Goal: Task Accomplishment & Management: Manage account settings

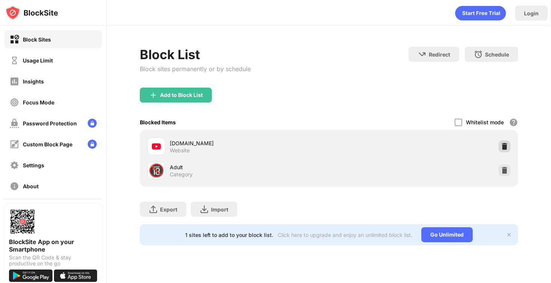
click at [502, 144] on img at bounding box center [504, 146] width 7 height 7
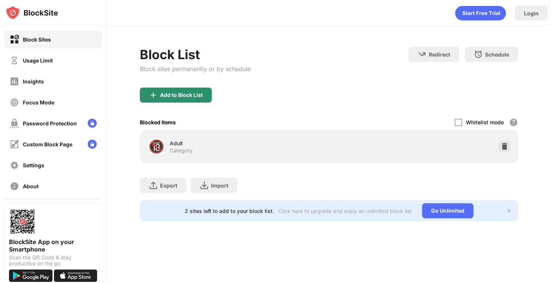
click at [204, 90] on div "Add to Block List" at bounding box center [176, 95] width 72 height 15
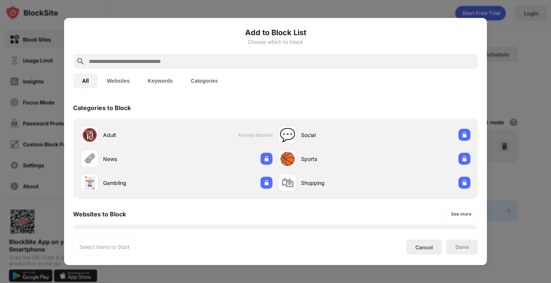
click at [194, 62] on input "text" at bounding box center [281, 61] width 387 height 9
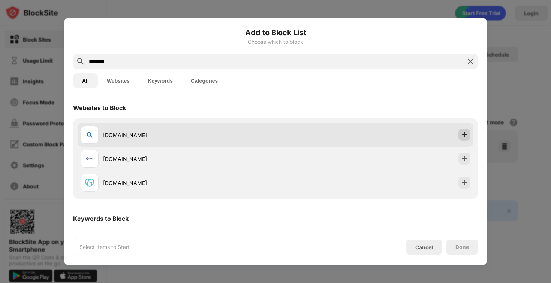
type input "********"
click at [463, 134] on img at bounding box center [463, 134] width 7 height 7
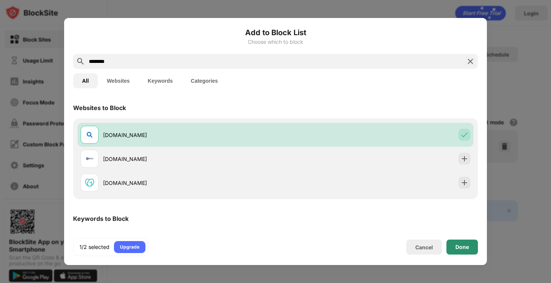
click at [461, 247] on div "Done" at bounding box center [461, 247] width 13 height 6
